Goal: Transaction & Acquisition: Purchase product/service

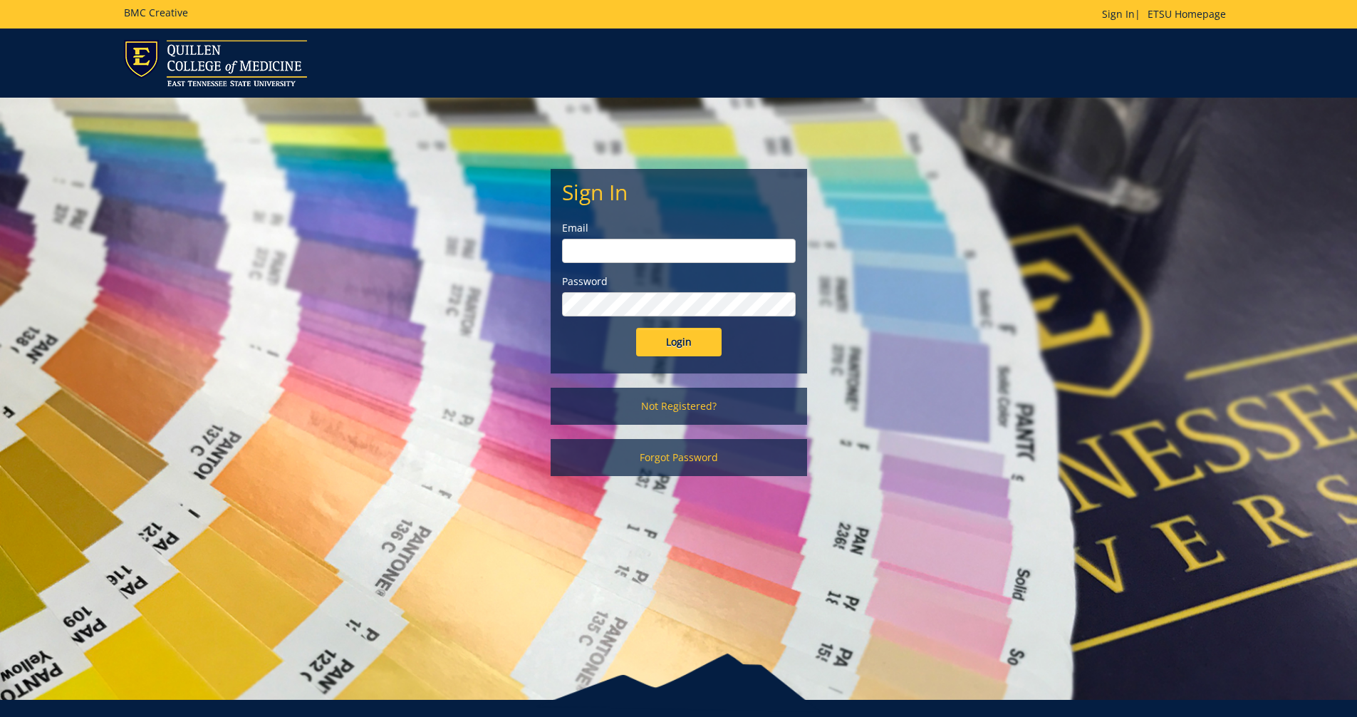
type input "fischerr@etsu.edu"
click at [670, 347] on input "Login" at bounding box center [678, 342] width 85 height 28
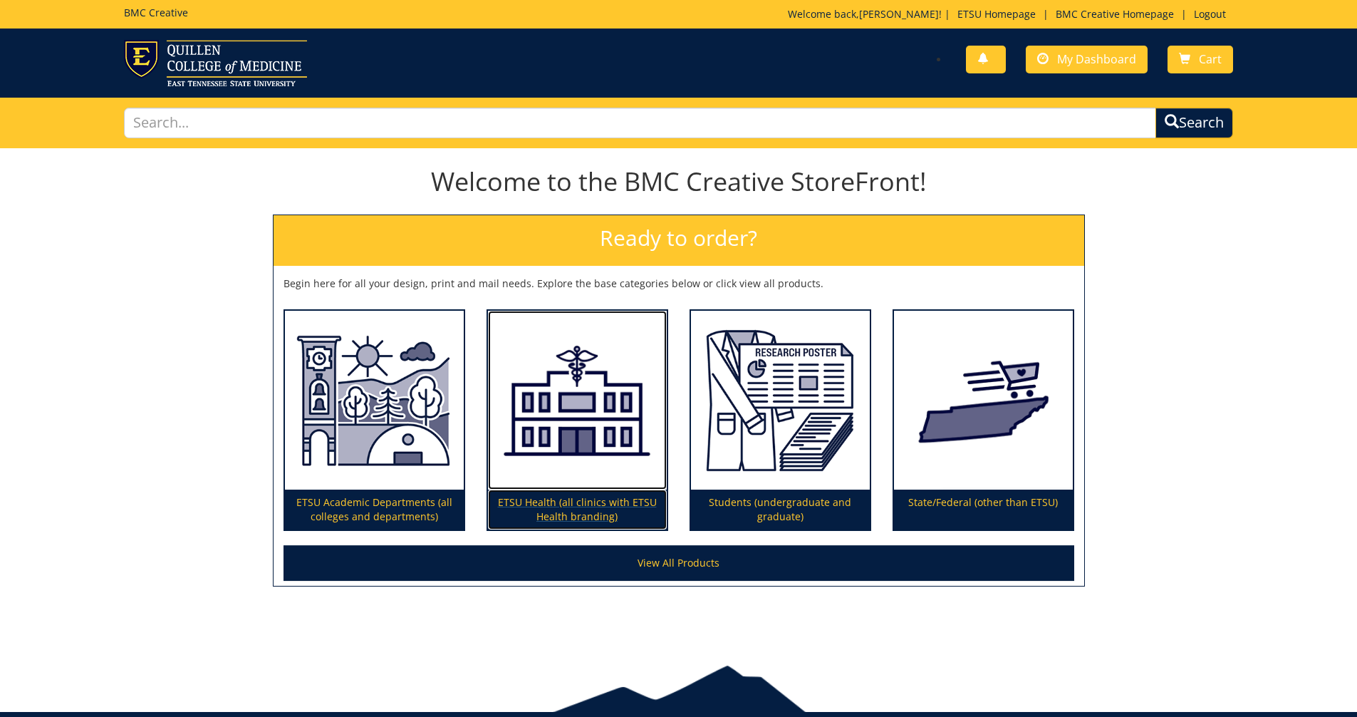
click at [574, 507] on p "ETSU Health (all clinics with ETSU Health branding)" at bounding box center [577, 509] width 179 height 40
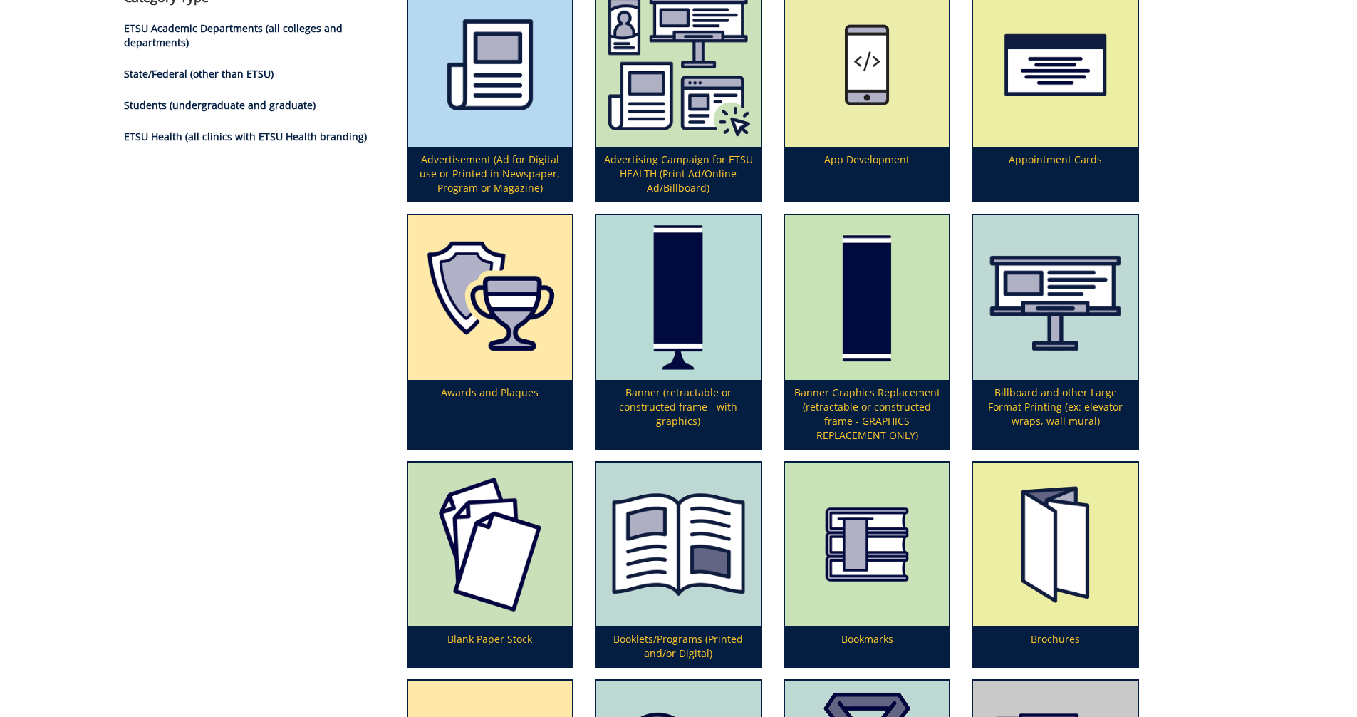
scroll to position [142, 0]
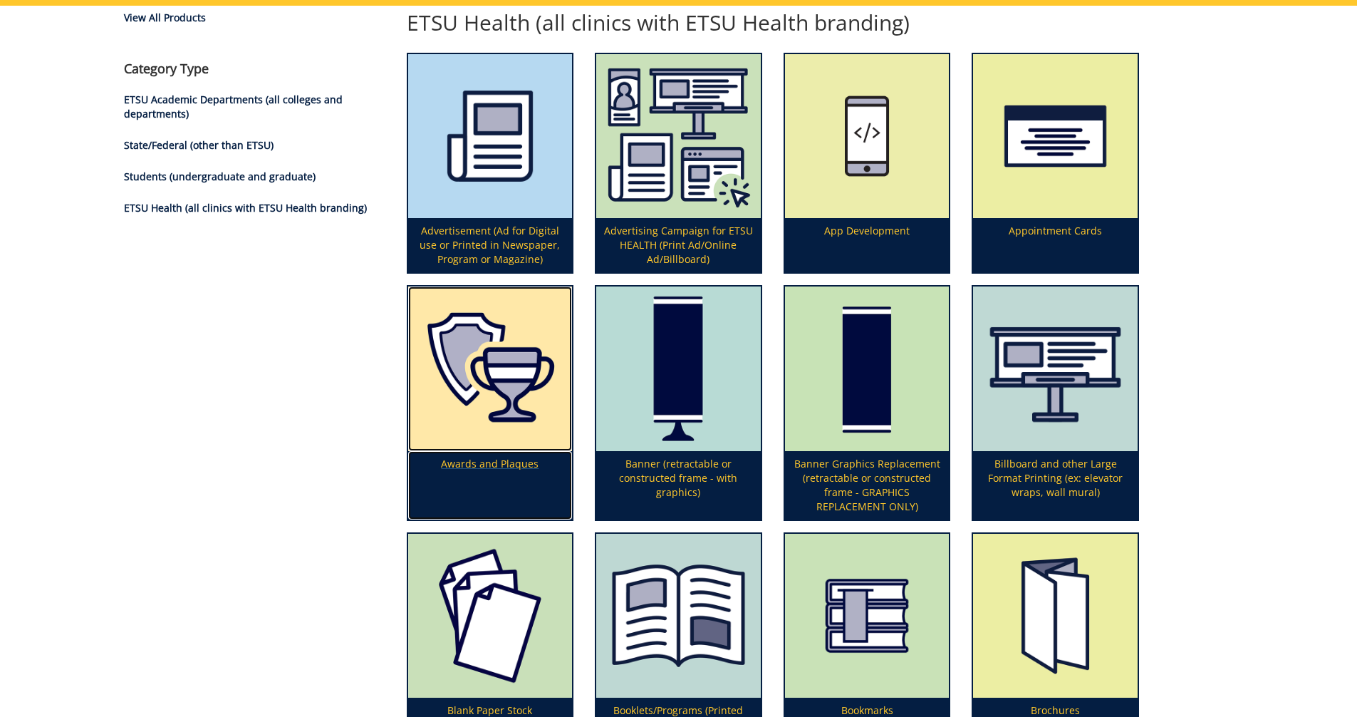
click at [526, 465] on p "Awards and Plaques" at bounding box center [490, 485] width 165 height 68
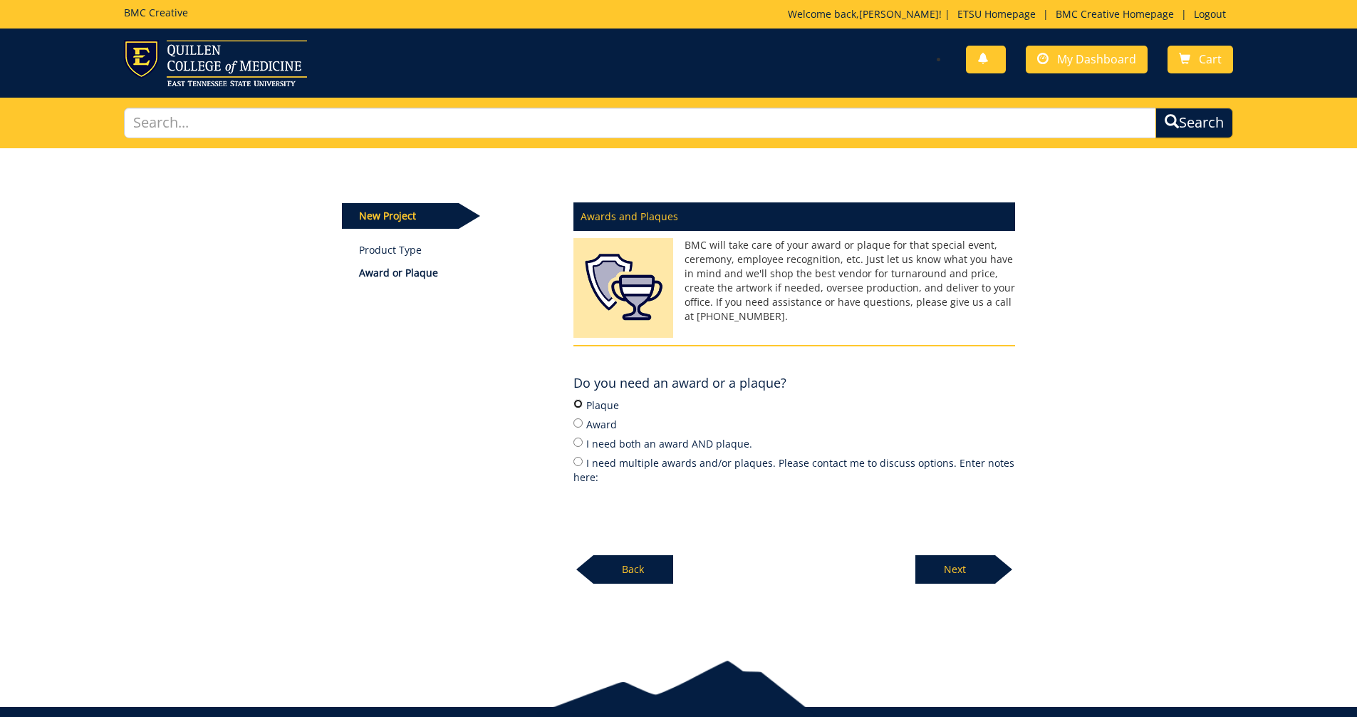
click at [580, 407] on input "Plaque" at bounding box center [577, 403] width 9 height 9
radio input "true"
click at [954, 571] on p "Next" at bounding box center [955, 569] width 80 height 28
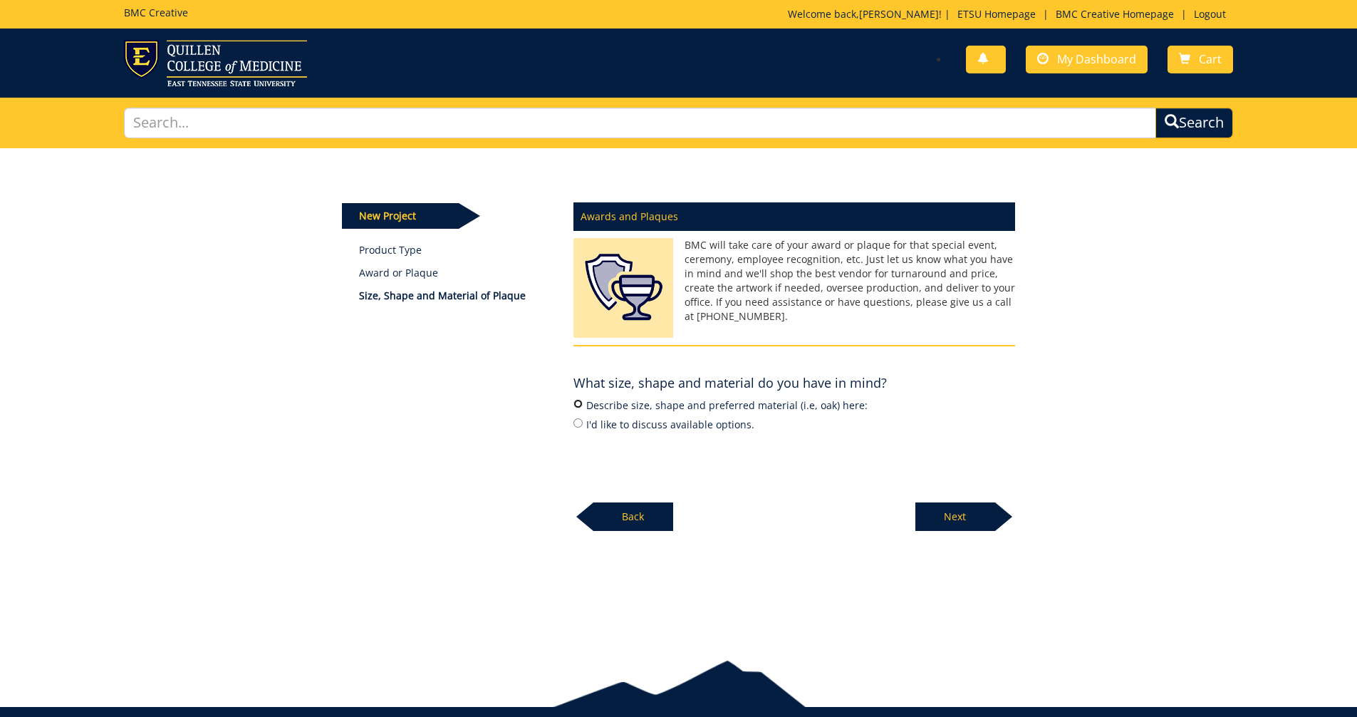
click at [575, 404] on input "Describe size, shape and preferred material (i.e, oak) here:" at bounding box center [577, 403] width 9 height 9
radio input "true"
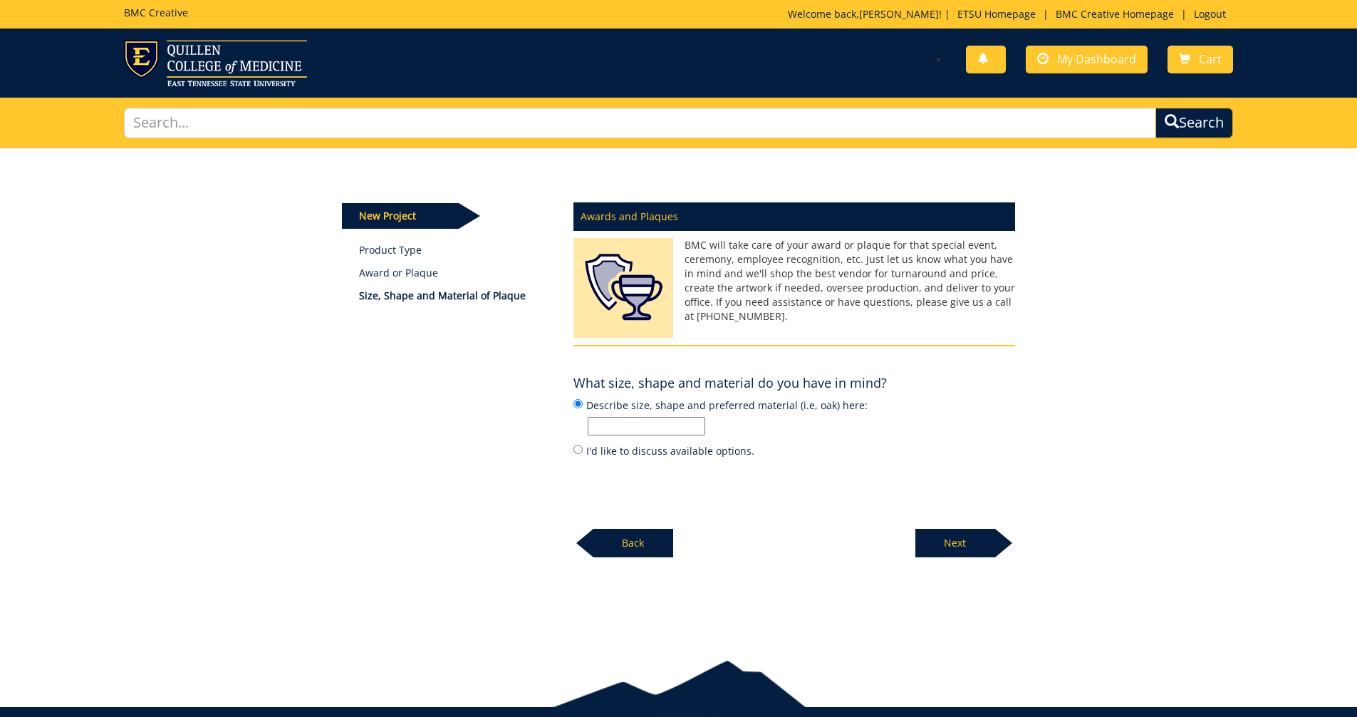
click at [603, 425] on input "Describe size, shape and preferred material (i.e, oak) here:" at bounding box center [647, 426] width 118 height 19
type input "11x14?"
click at [956, 541] on p "Next" at bounding box center [955, 543] width 80 height 28
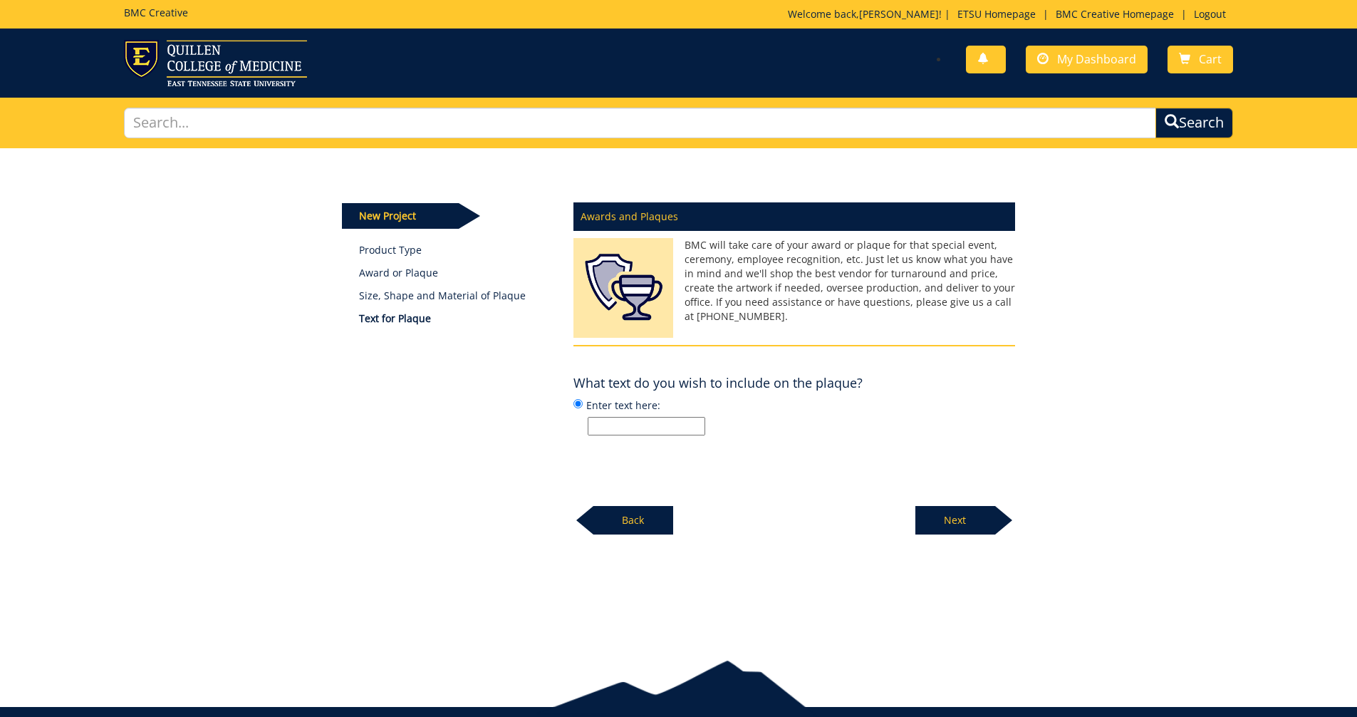
click at [640, 426] on input "Enter text here:" at bounding box center [647, 426] width 118 height 19
type input "E"
type input "Logo and spaces for names"
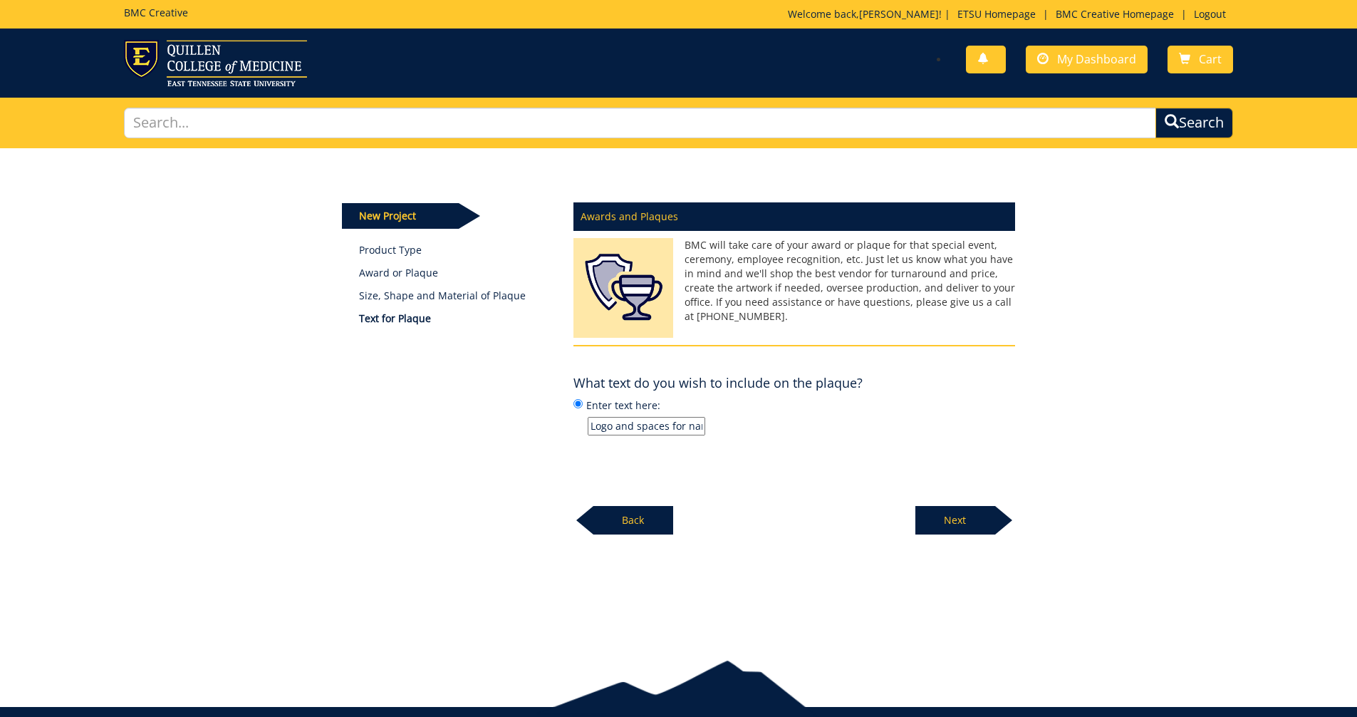
click at [941, 526] on p "Next" at bounding box center [955, 520] width 80 height 28
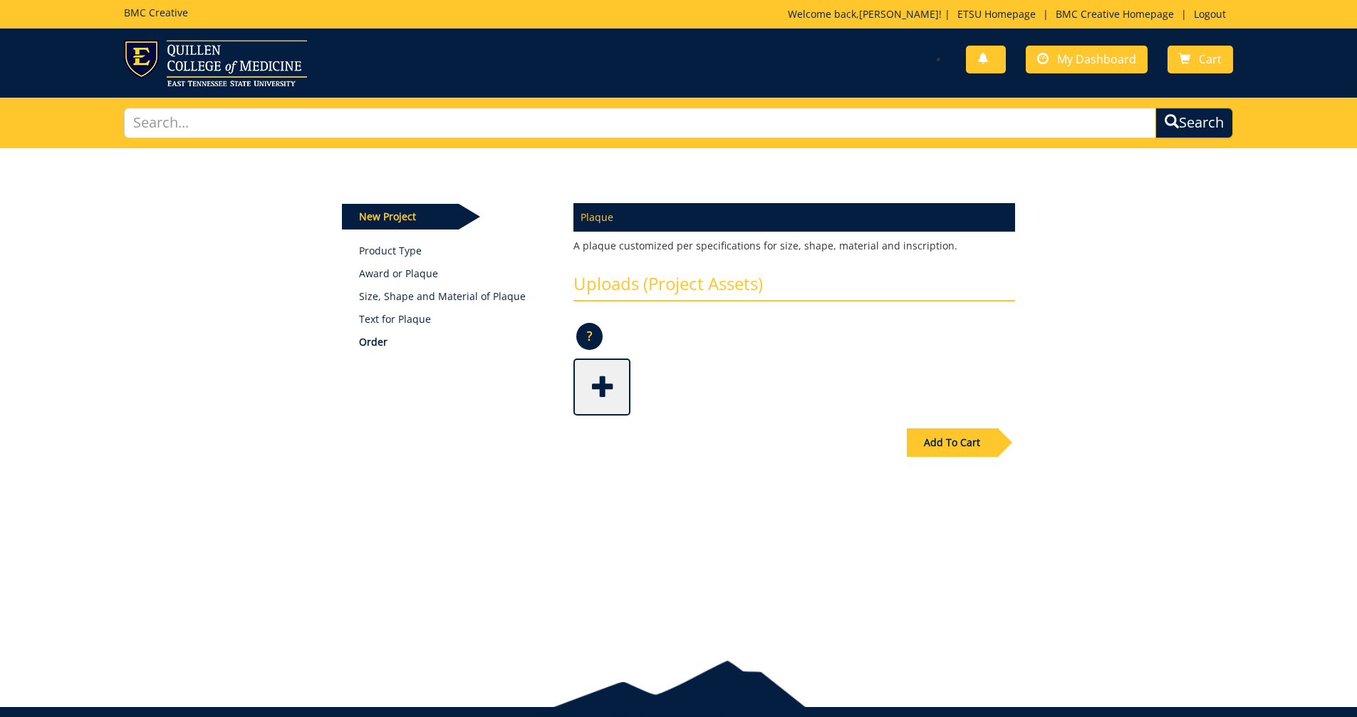
click at [611, 397] on span at bounding box center [603, 385] width 57 height 50
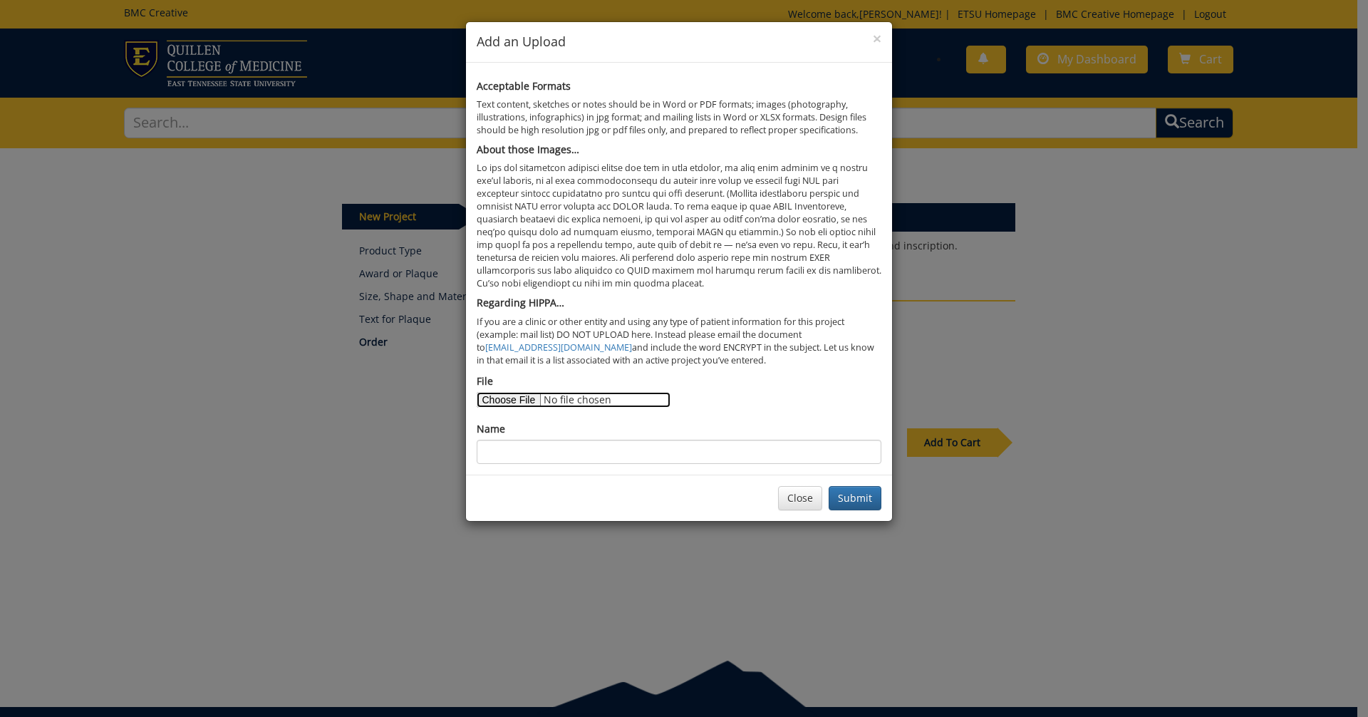
click at [514, 399] on input "File" at bounding box center [574, 400] width 194 height 16
type input "C:\fakepath\JCFM Emp Rec.jpg"
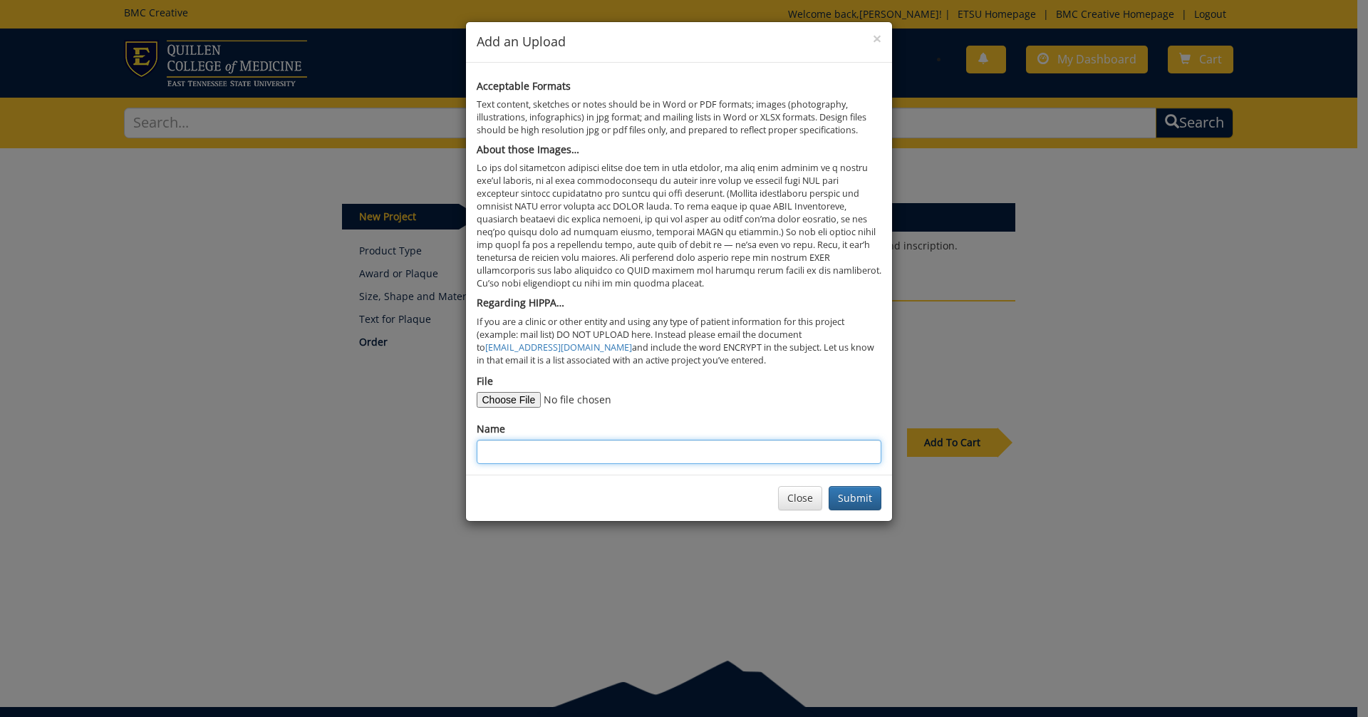
click at [526, 450] on input "Name" at bounding box center [679, 451] width 405 height 24
type input "JCFM Employee Recognition Plaque"
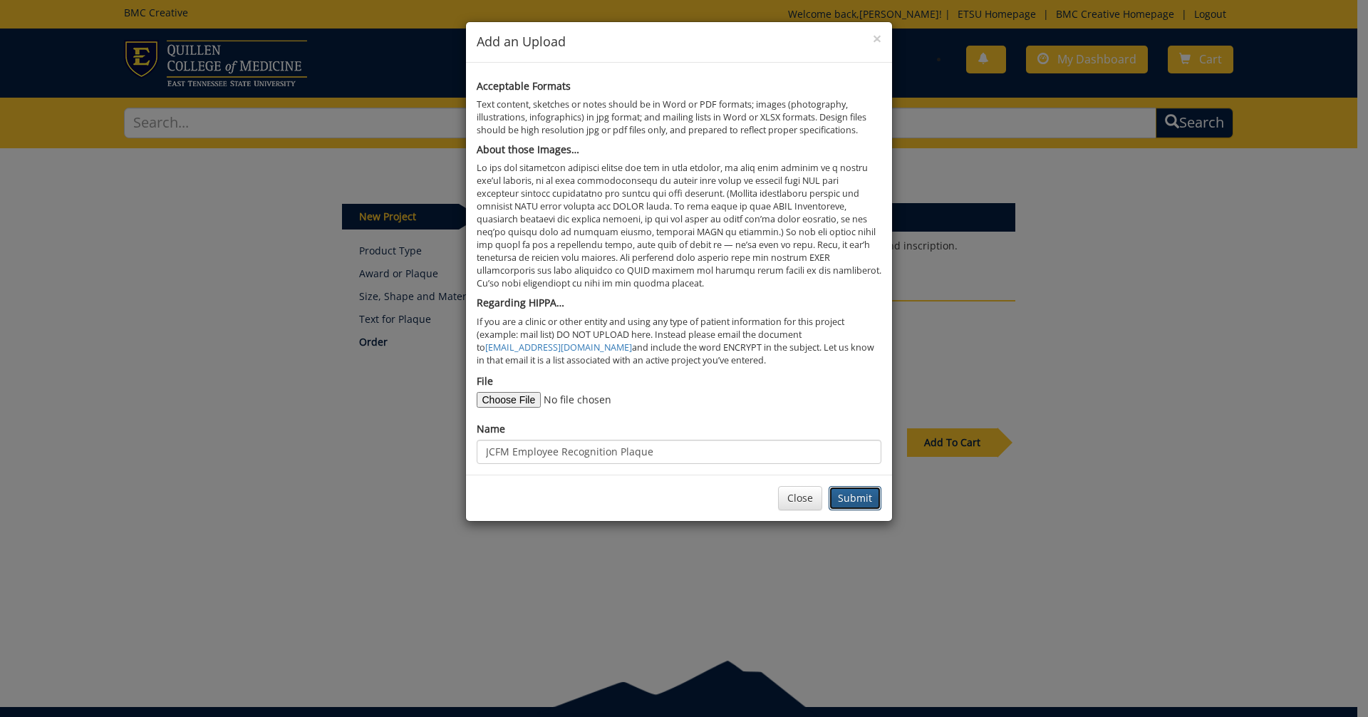
click at [863, 503] on button "Submit" at bounding box center [854, 498] width 53 height 24
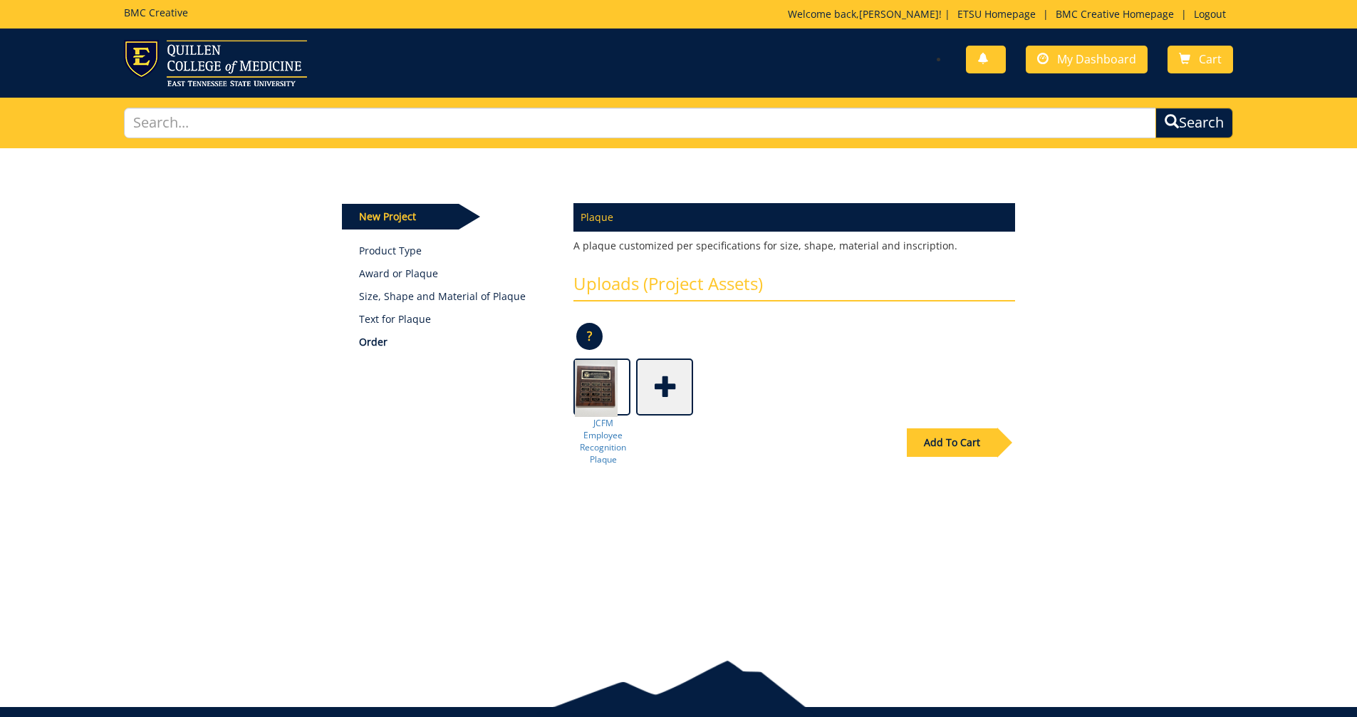
click at [938, 438] on div "Add To Cart" at bounding box center [952, 442] width 90 height 28
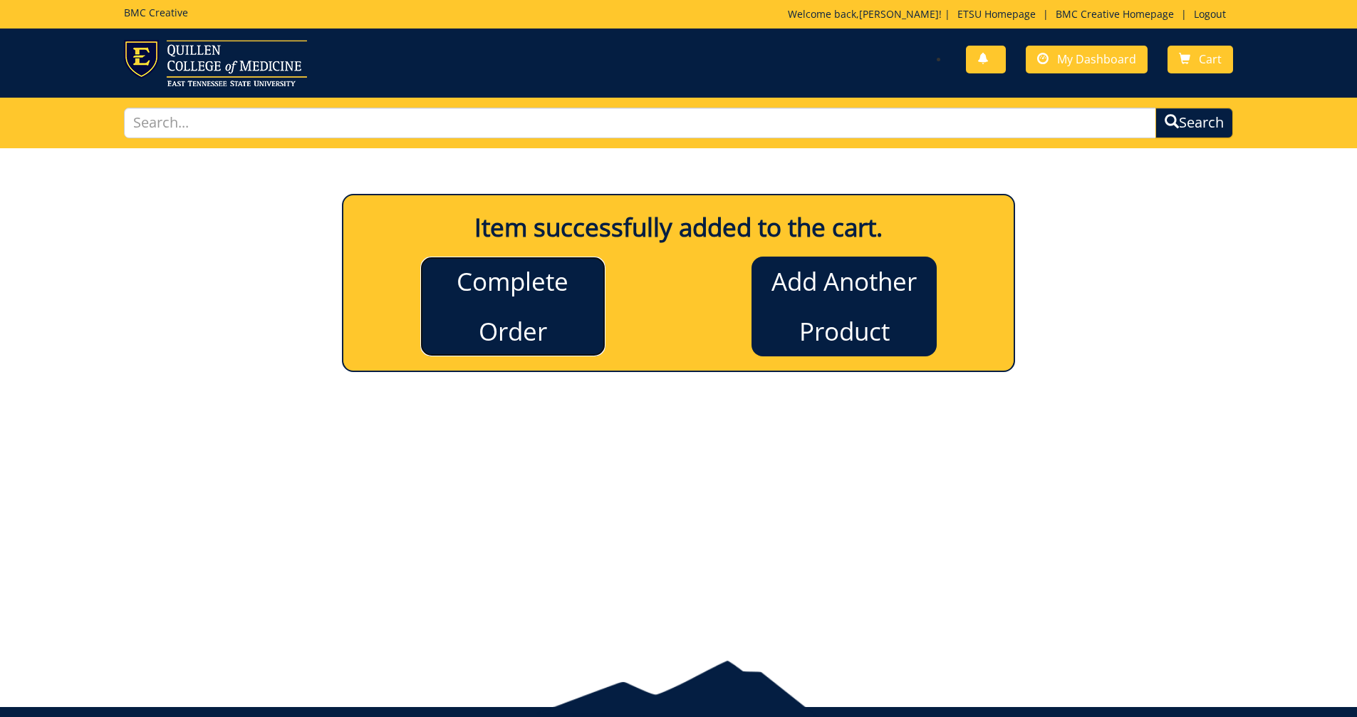
click at [528, 323] on link "Complete Order" at bounding box center [512, 306] width 185 height 100
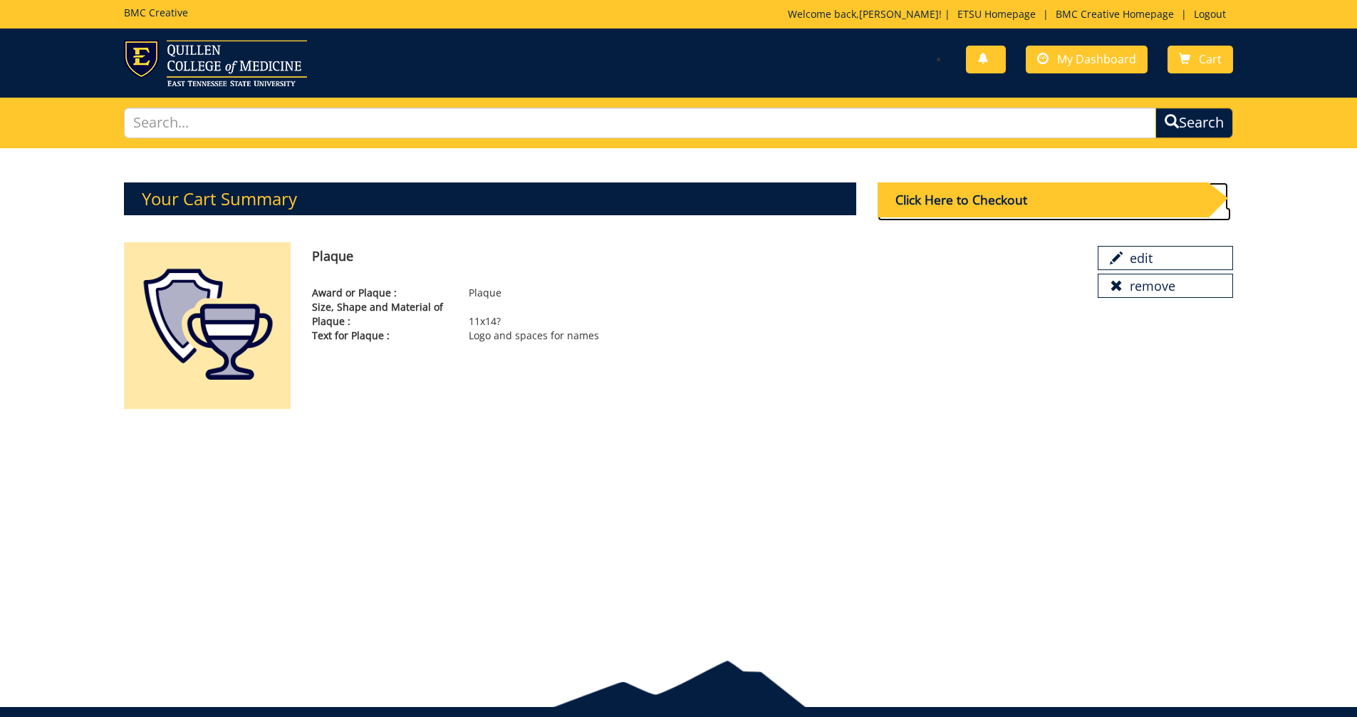
click at [1021, 196] on div "Click Here to Checkout" at bounding box center [1043, 199] width 331 height 35
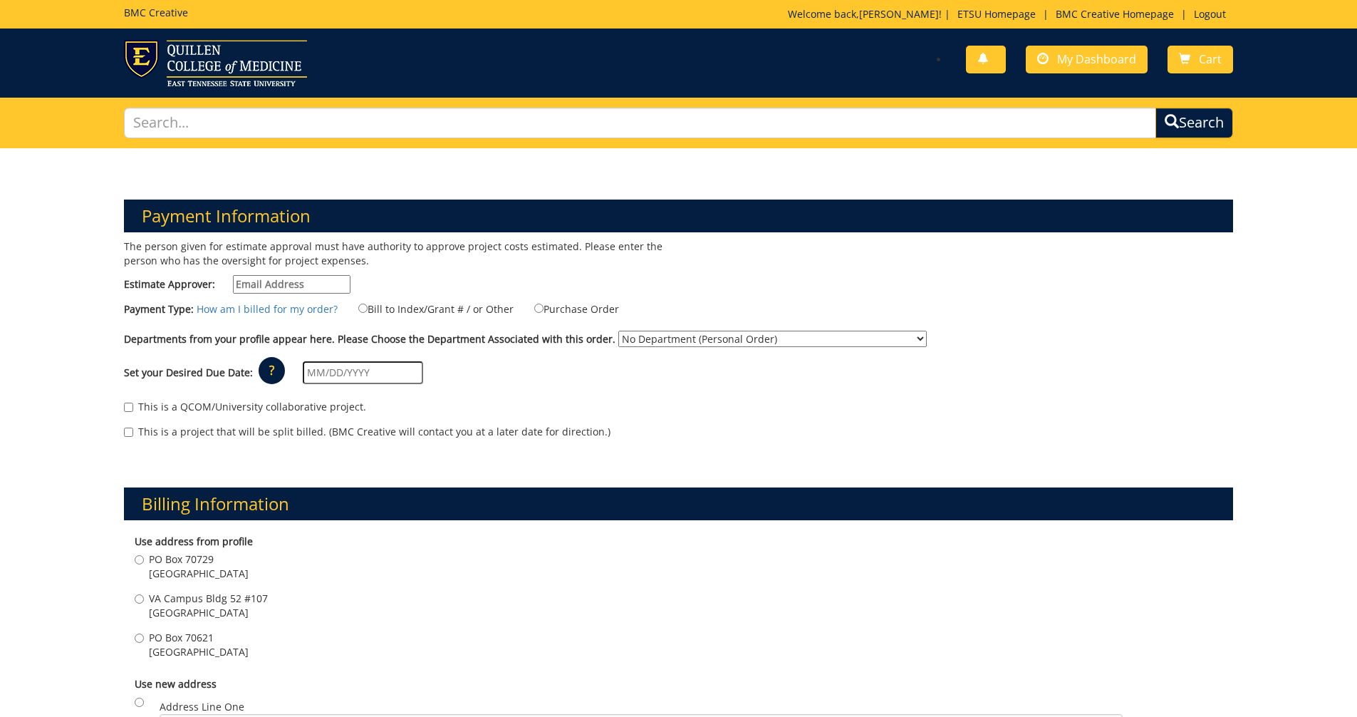
click at [295, 286] on input "Estimate Approver:" at bounding box center [292, 284] width 118 height 19
type input "[EMAIL_ADDRESS][DOMAIN_NAME]"
click at [358, 308] on input "Bill to Index/Grant # / or Other" at bounding box center [362, 307] width 9 height 9
radio input "true"
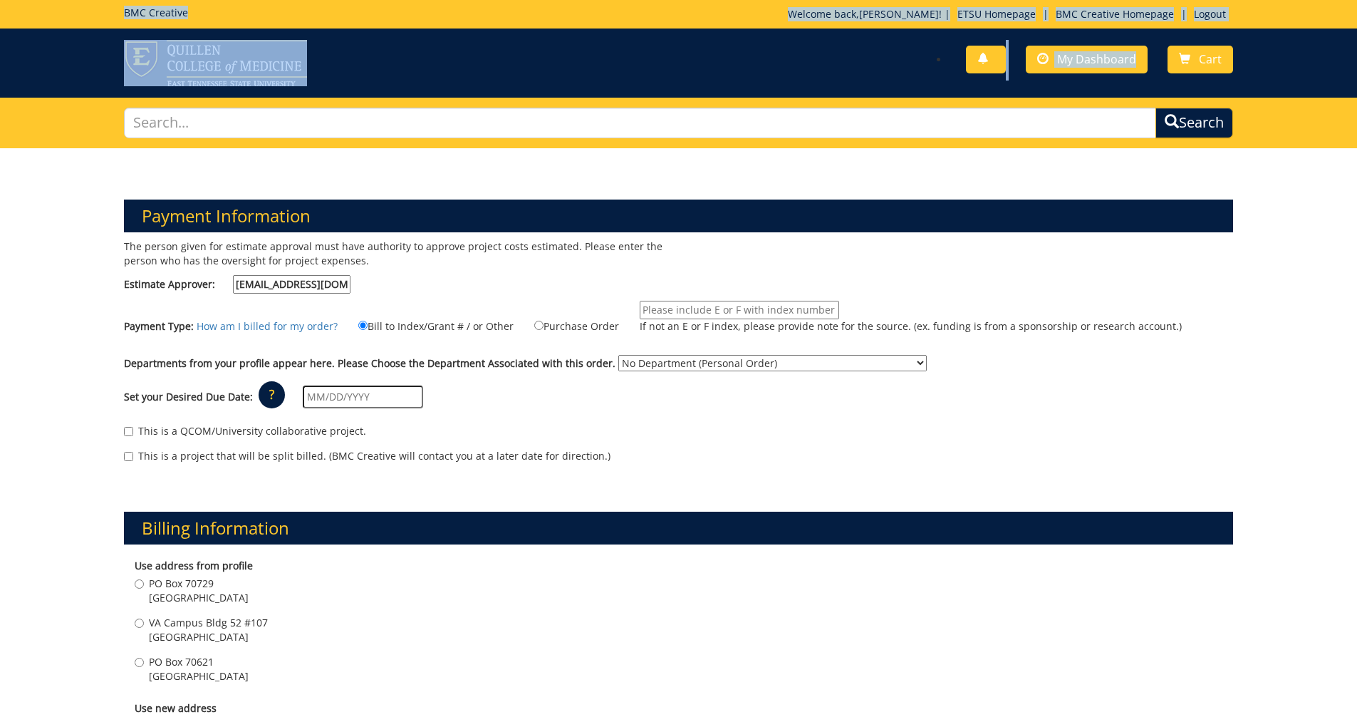
drag, startPoint x: 730, startPoint y: 6, endPoint x: 1102, endPoint y: 74, distance: 377.9
click at [1102, 74] on div "BMC Creative Welcome back, Robin ! | ETSU Homepage | BMC Creative Homepage | Lo…" at bounding box center [678, 49] width 1357 height 98
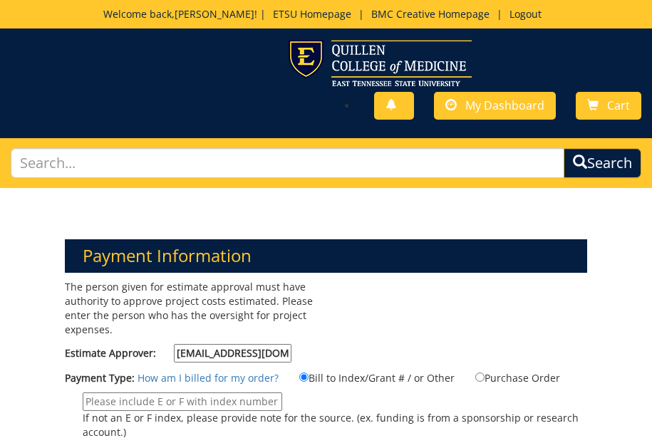
click at [91, 402] on input "If not an E or F index, please provide note for the source. (ex. funding is fro…" at bounding box center [182, 401] width 199 height 19
paste input "30-64110-100000-100-74530-200-999-999-999-999-99"
type input "30-64110-100000-100-74530-200-999-999-999-999-99"
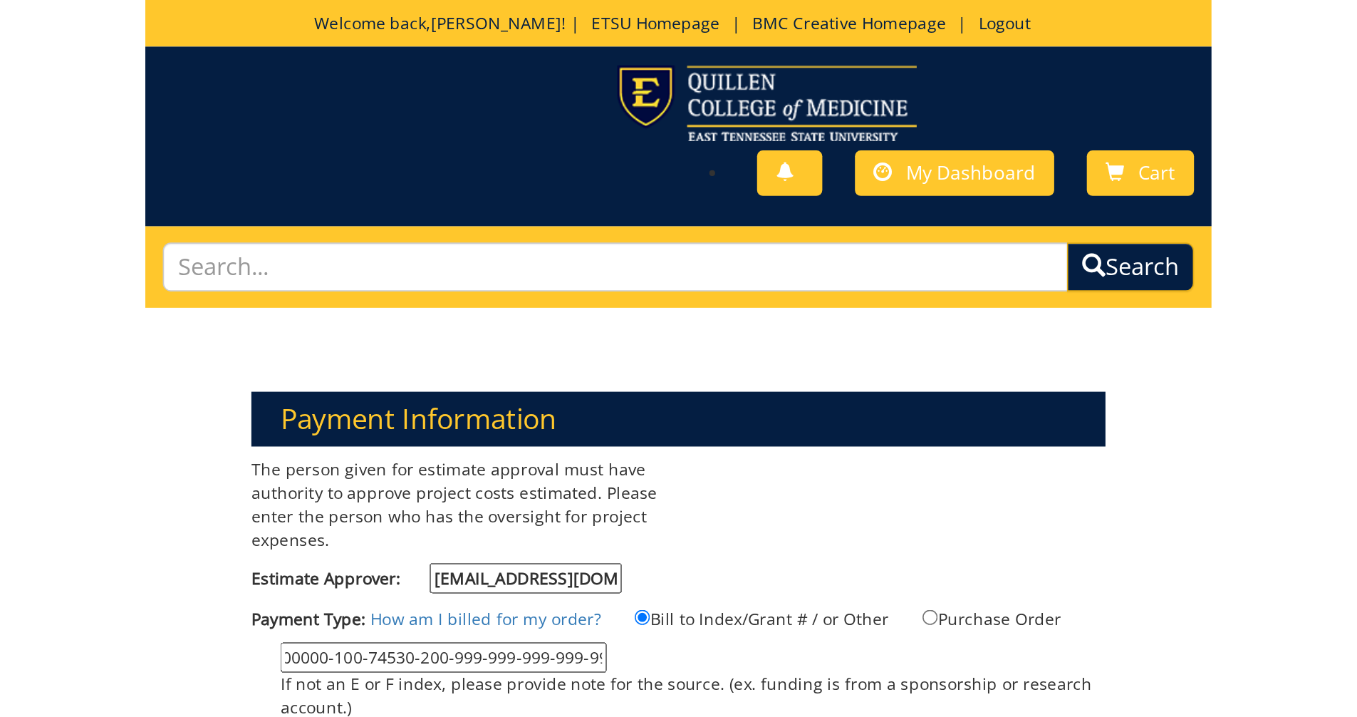
scroll to position [0, 0]
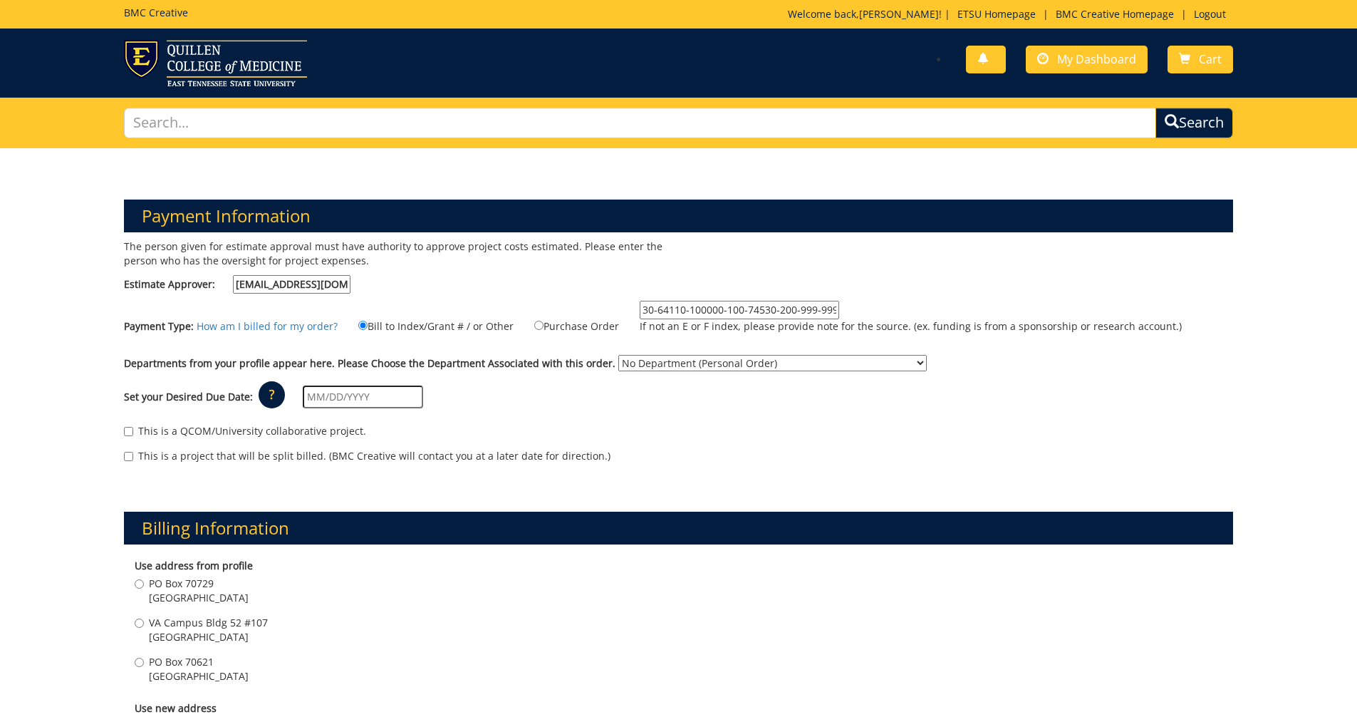
click at [363, 392] on input "text" at bounding box center [363, 396] width 120 height 23
click at [414, 535] on td "26" at bounding box center [415, 536] width 19 height 21
type input "09/26/2025"
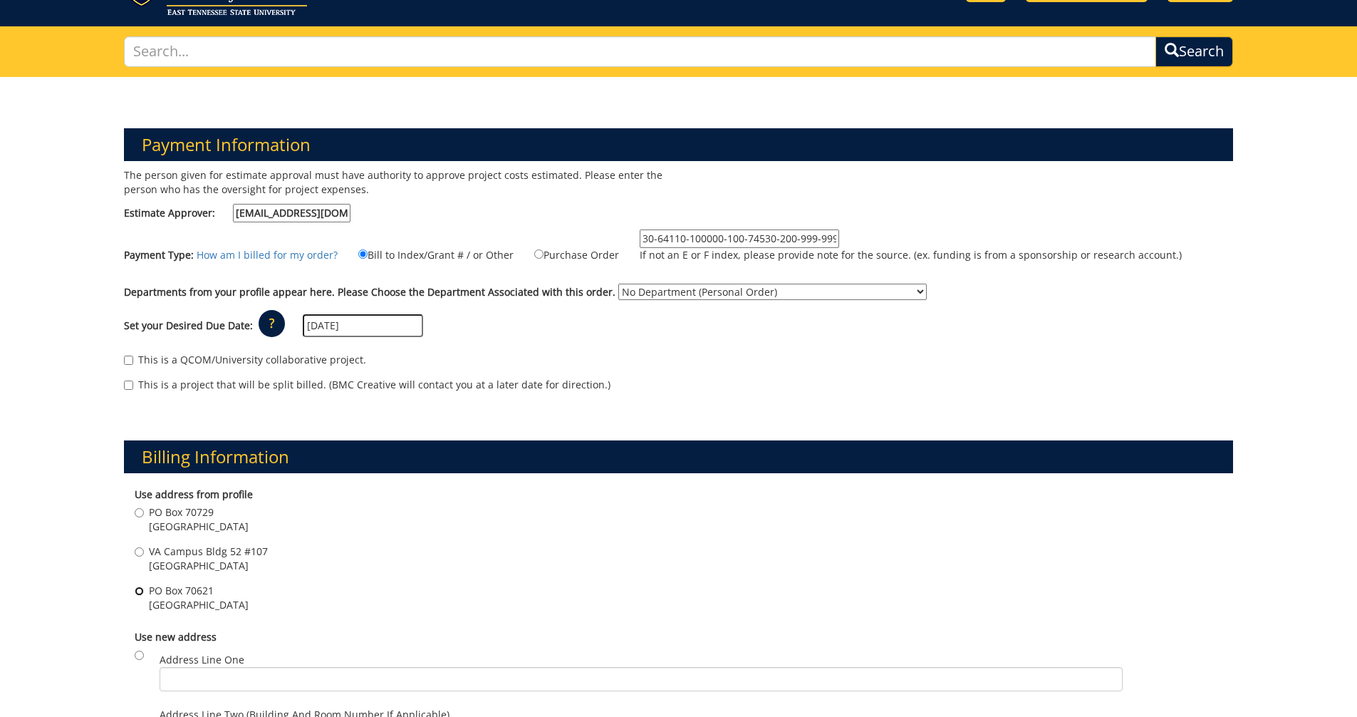
click at [140, 595] on input "PO Box 70621 Johnson City , TN 37614" at bounding box center [139, 590] width 9 height 9
radio input "true"
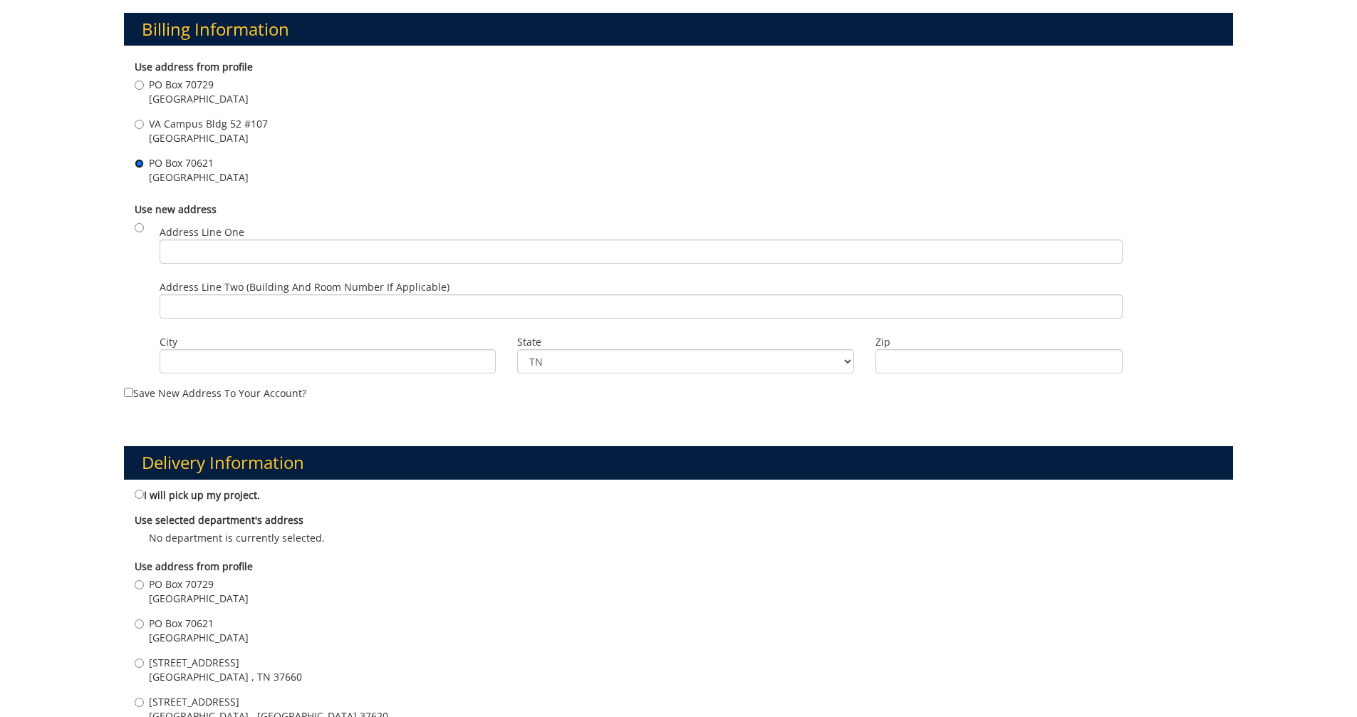
scroll to position [570, 0]
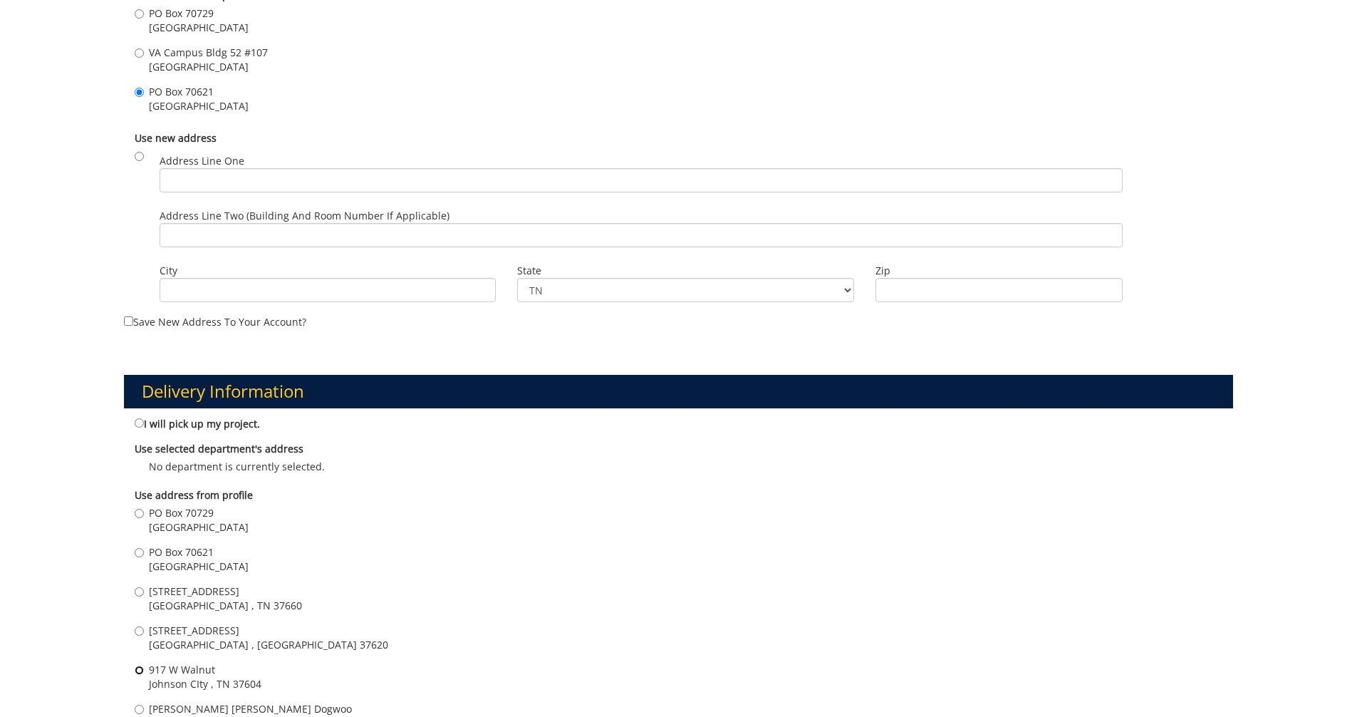
click at [140, 670] on input "917 W Walnut Johnson CIty , TN 37604" at bounding box center [139, 669] width 9 height 9
radio input "true"
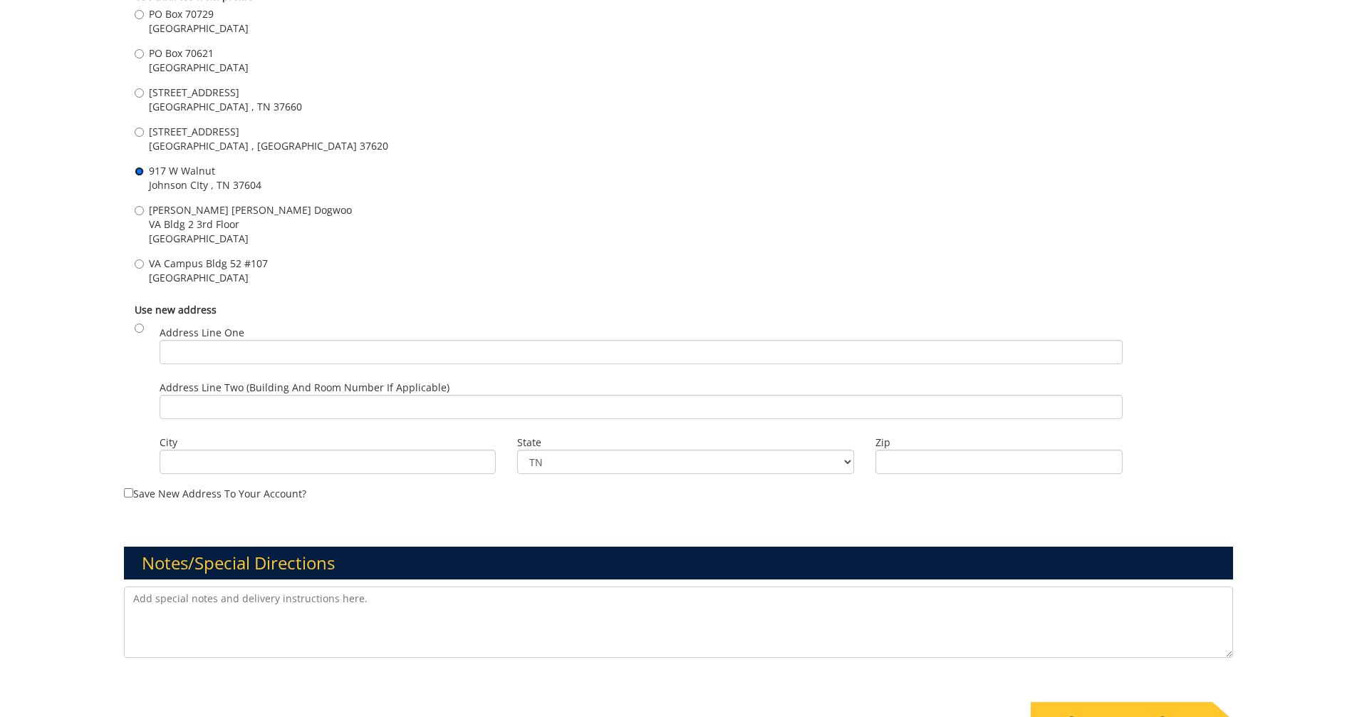
scroll to position [1140, 0]
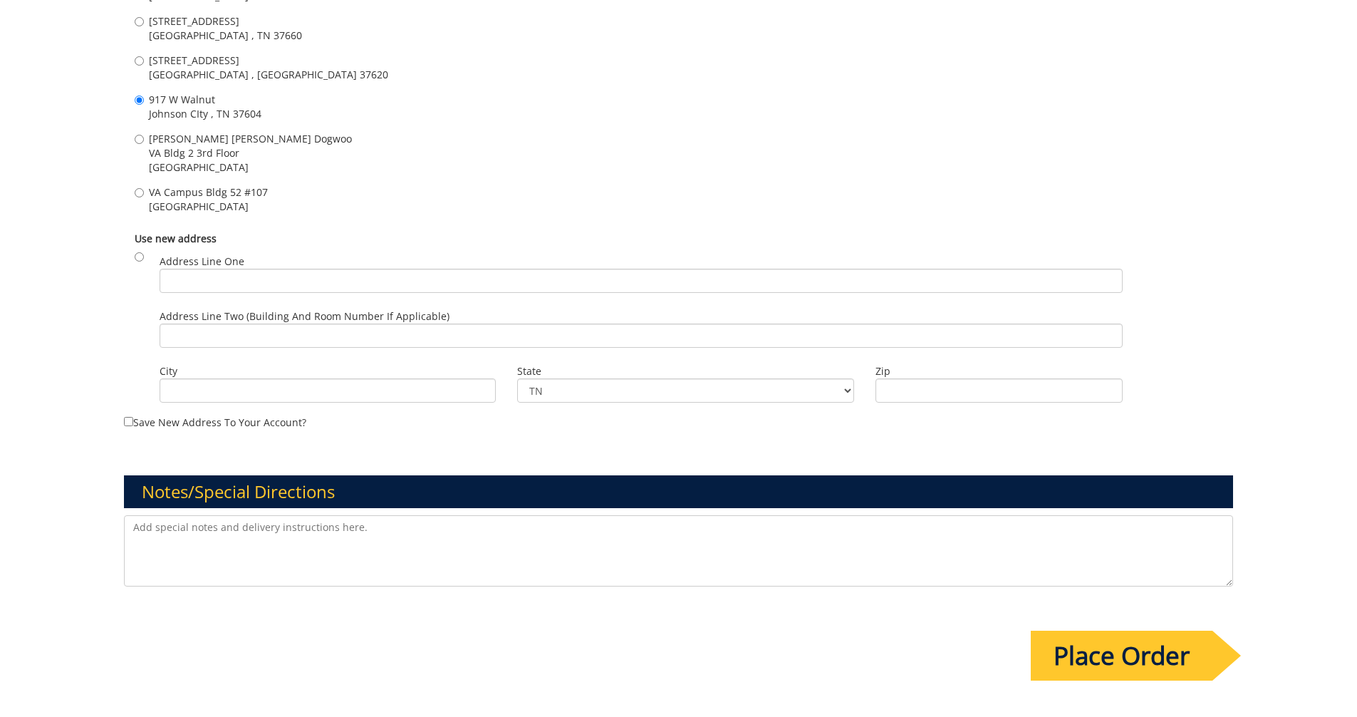
click at [145, 527] on textarea at bounding box center [679, 550] width 1110 height 71
click at [657, 521] on textarea "I have been working with Julie at Quality Trophy. She already has the layout an…" at bounding box center [679, 550] width 1110 height 71
paste textarea "2023 Stacy Fletcher and Danielle Birchfield 2024 Millie Wykoff and Patsy Presne…"
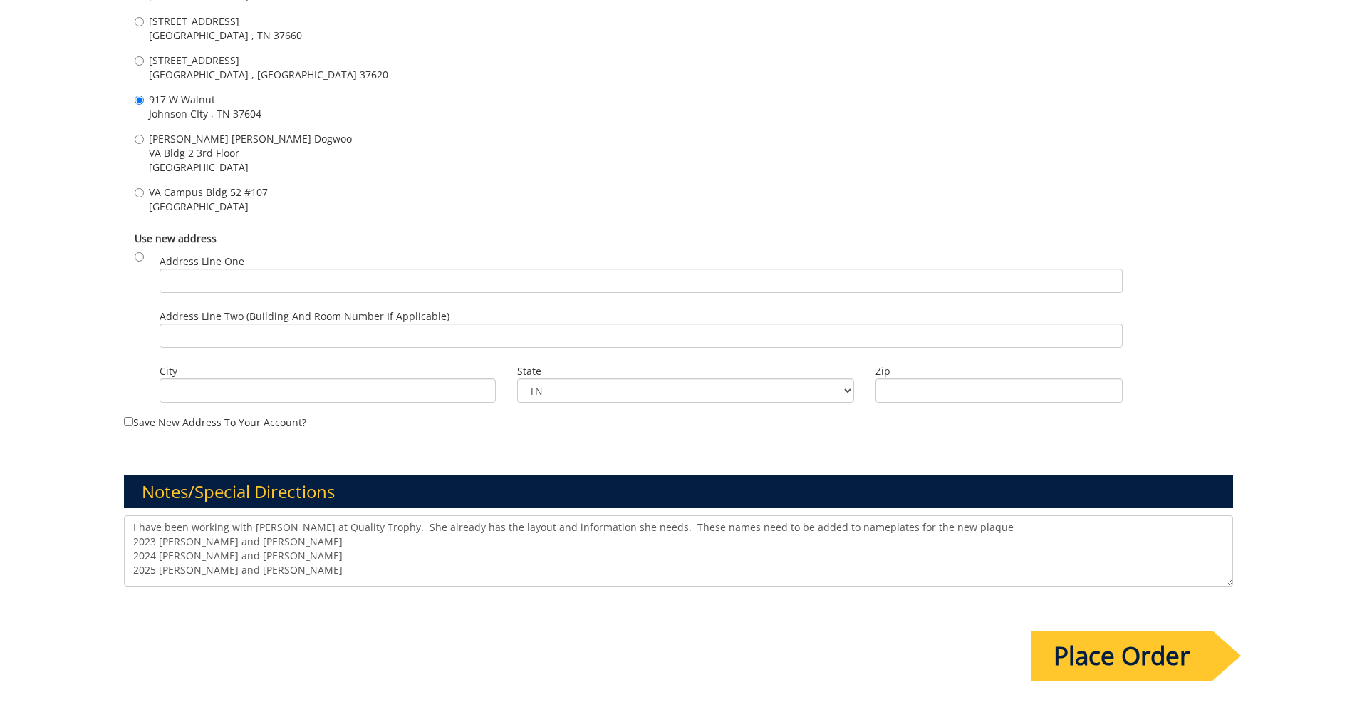
scroll to position [6, 0]
type textarea "I have been working with Julie at Quality Trophy. She already has the layout an…"
drag, startPoint x: 1123, startPoint y: 662, endPoint x: 1086, endPoint y: 654, distance: 38.7
click at [1086, 654] on input "Place Order" at bounding box center [1122, 655] width 182 height 50
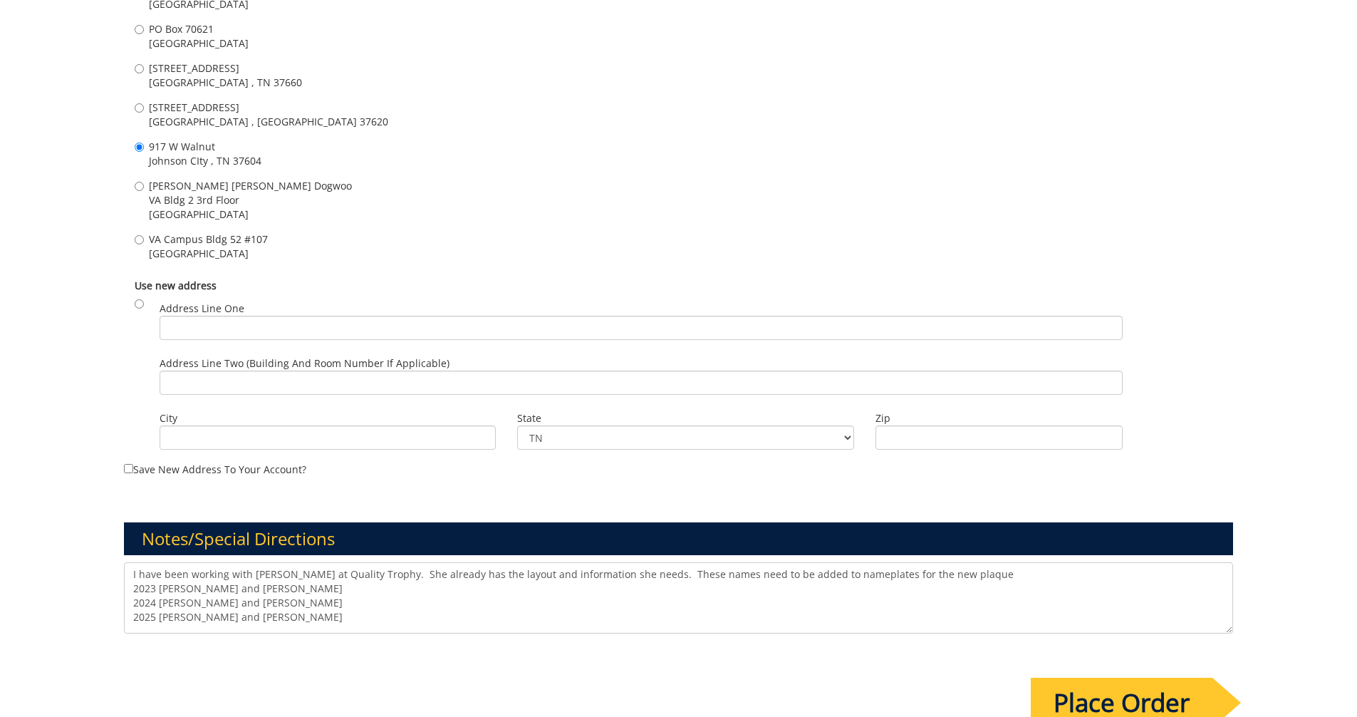
scroll to position [10, 0]
click at [1100, 701] on input "Place Order" at bounding box center [1122, 702] width 182 height 50
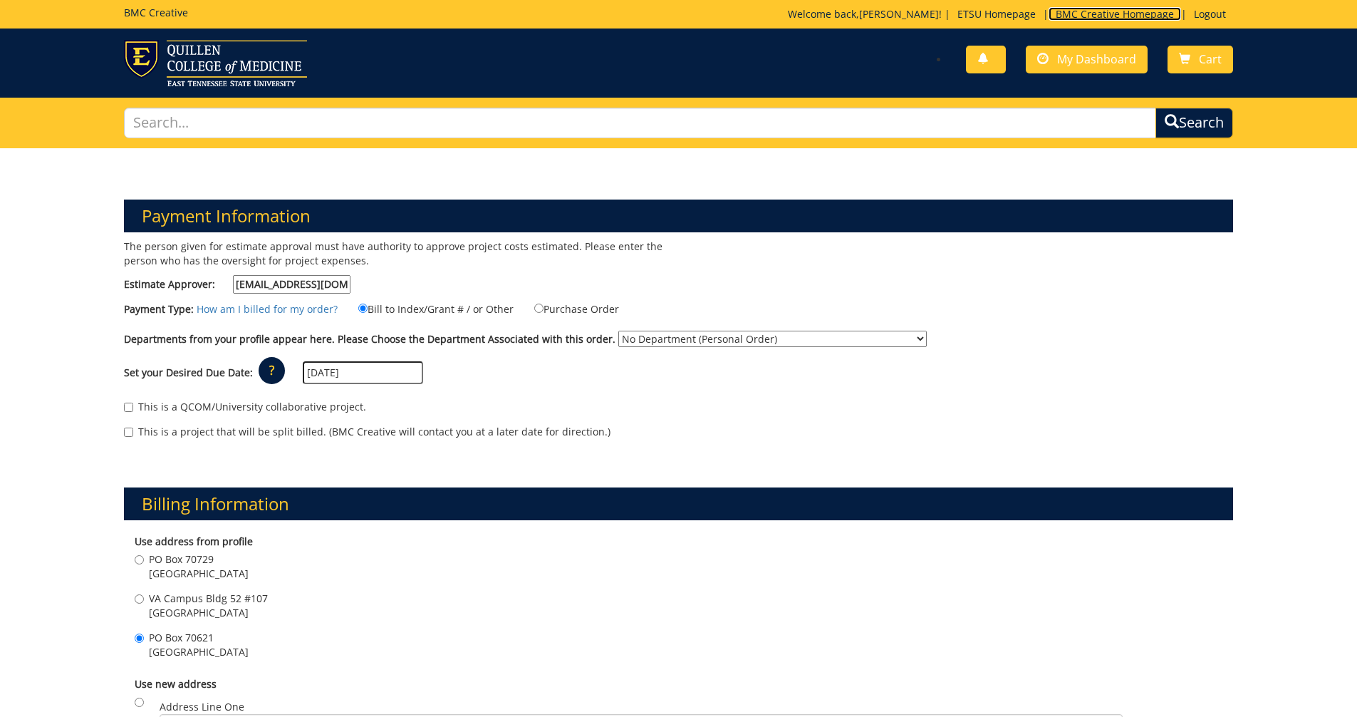
click at [1088, 16] on link "BMC Creative Homepage" at bounding box center [1114, 14] width 132 height 14
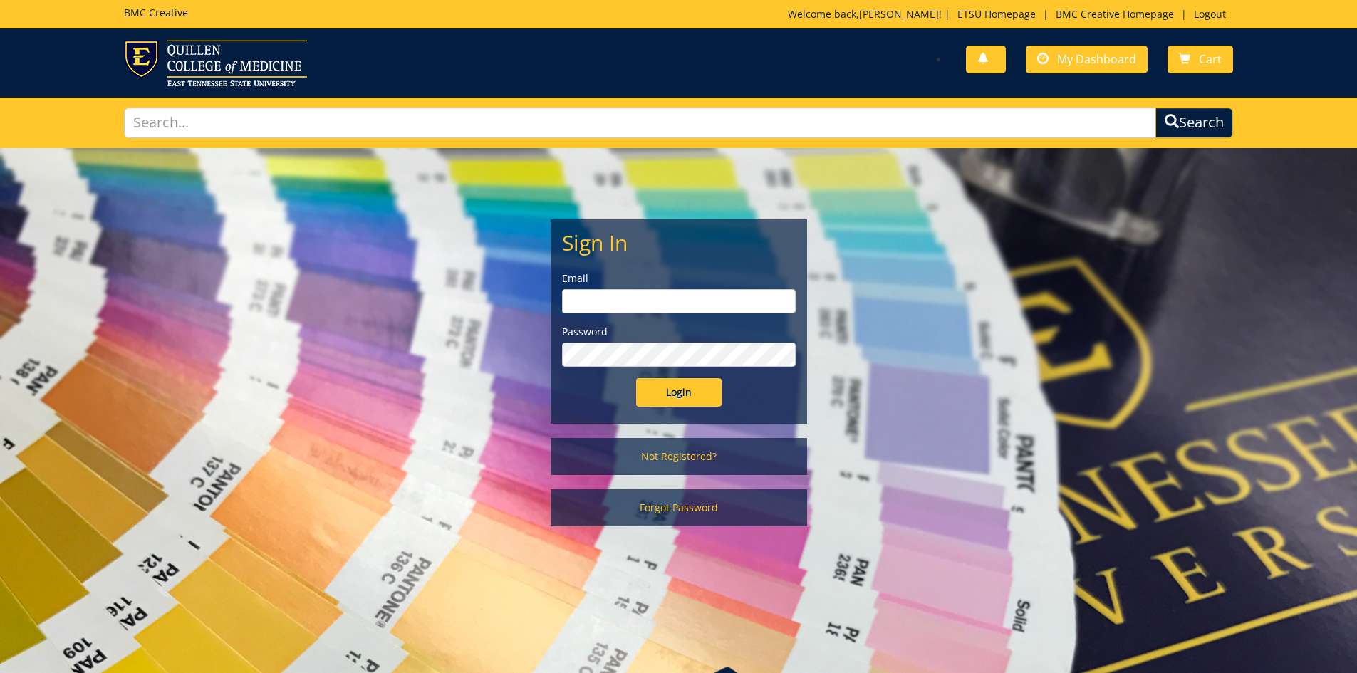
type input "[EMAIL_ADDRESS][DOMAIN_NAME]"
click at [681, 393] on input "Login" at bounding box center [678, 392] width 85 height 28
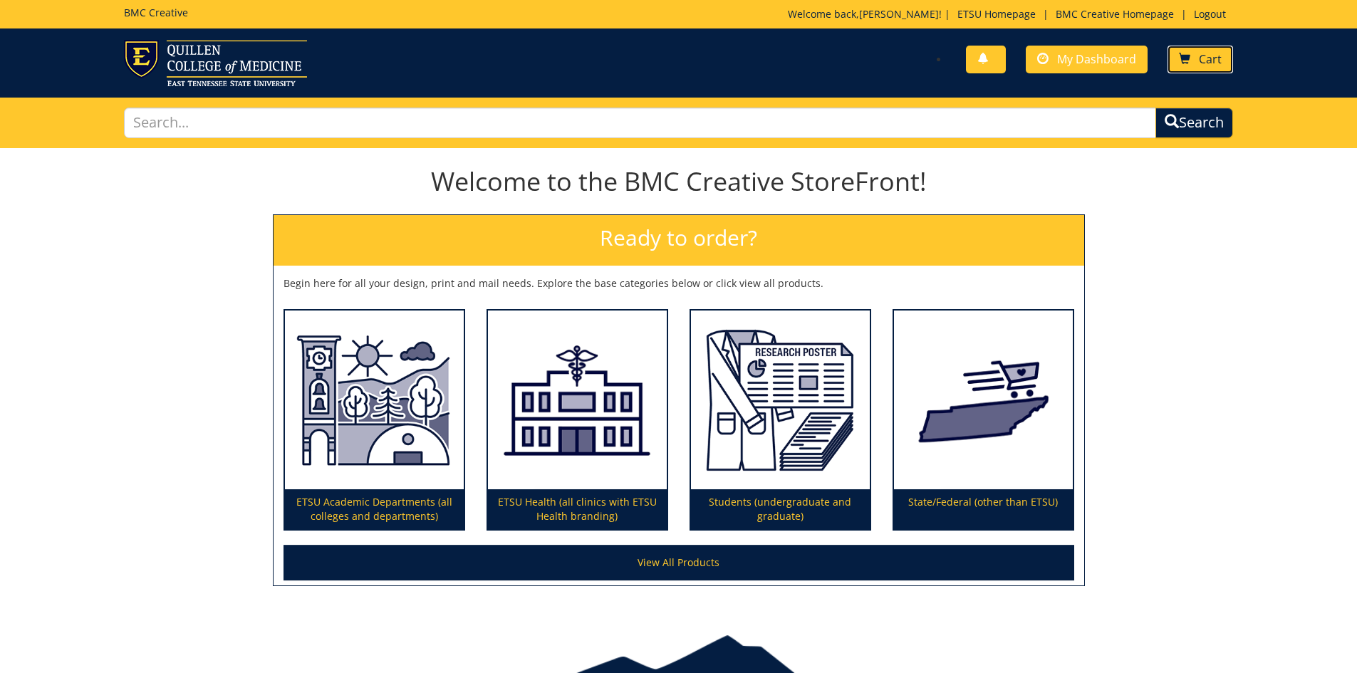
click at [1185, 63] on span at bounding box center [1184, 58] width 11 height 11
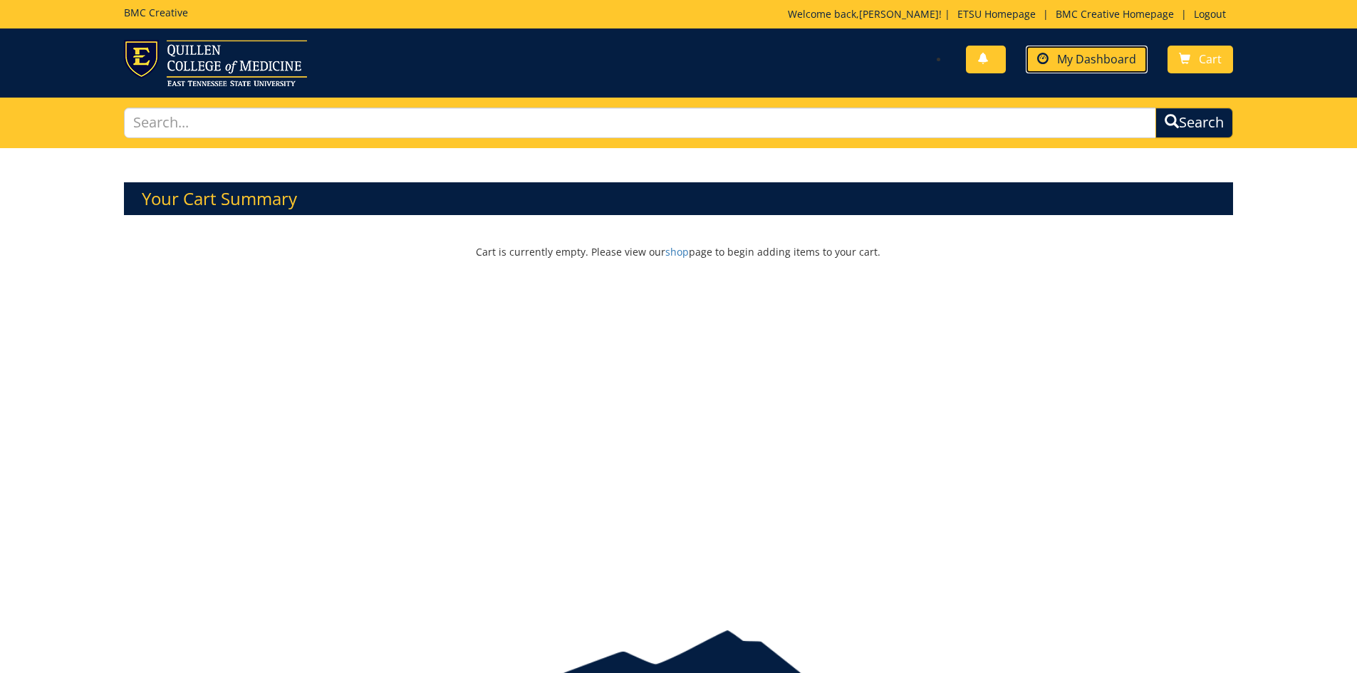
click at [1079, 55] on span "My Dashboard" at bounding box center [1096, 59] width 79 height 16
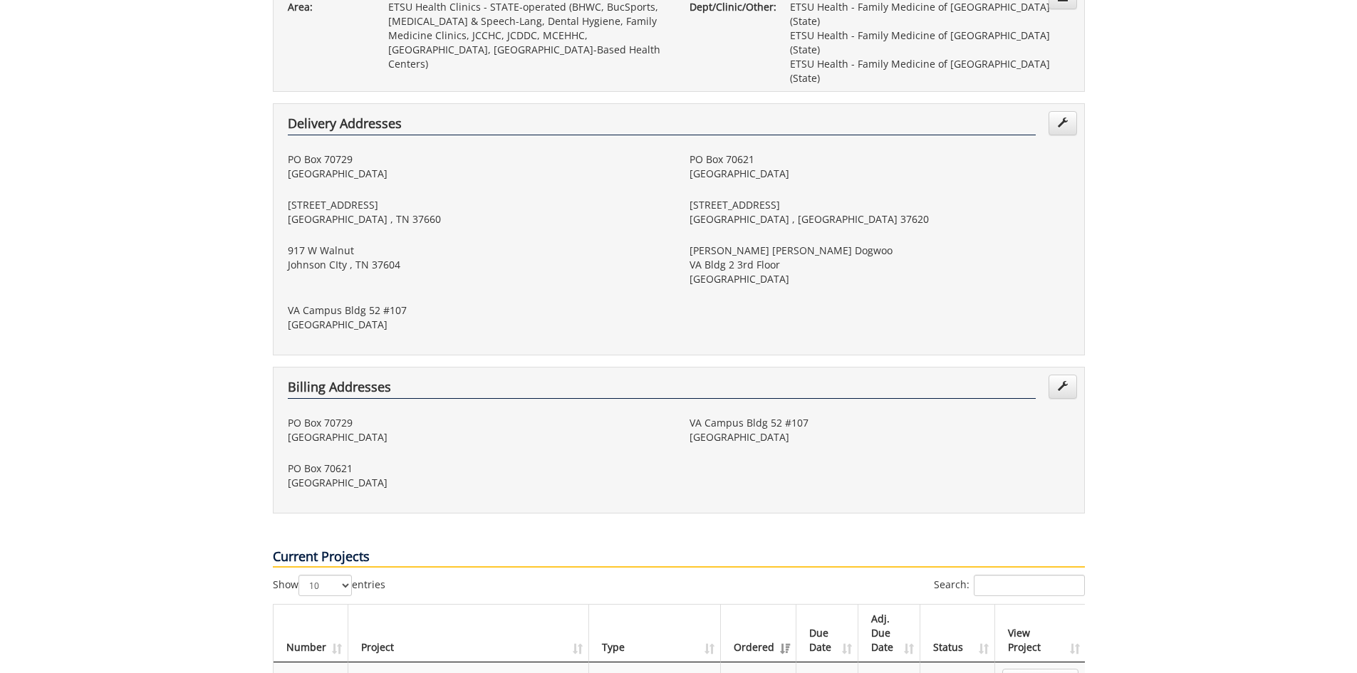
scroll to position [427, 0]
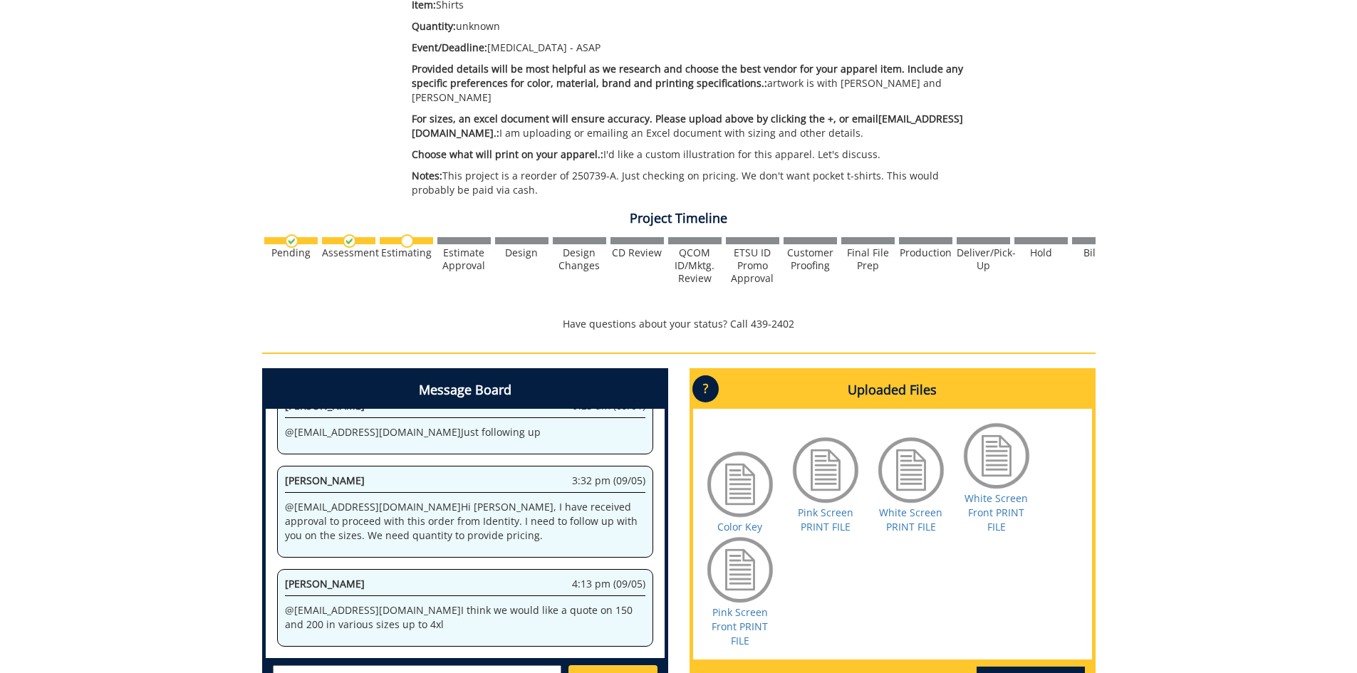
scroll to position [427, 0]
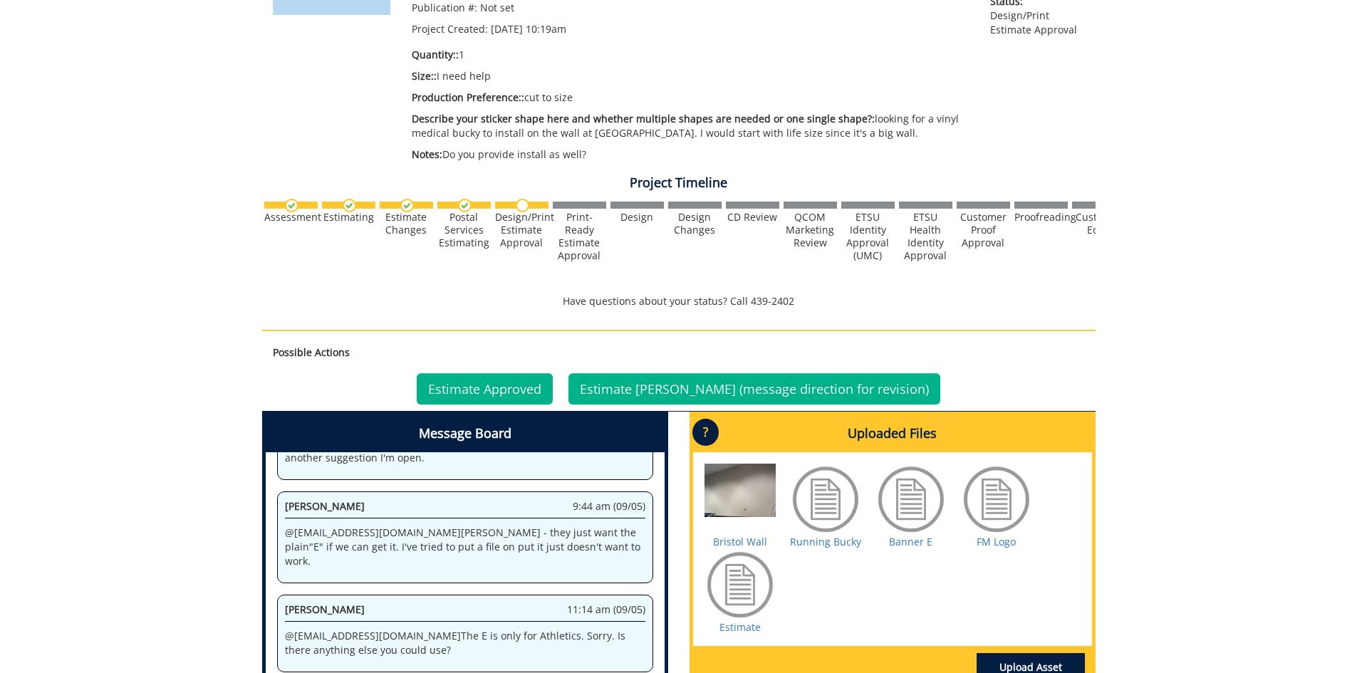
scroll to position [356, 0]
